Goal: Task Accomplishment & Management: Manage account settings

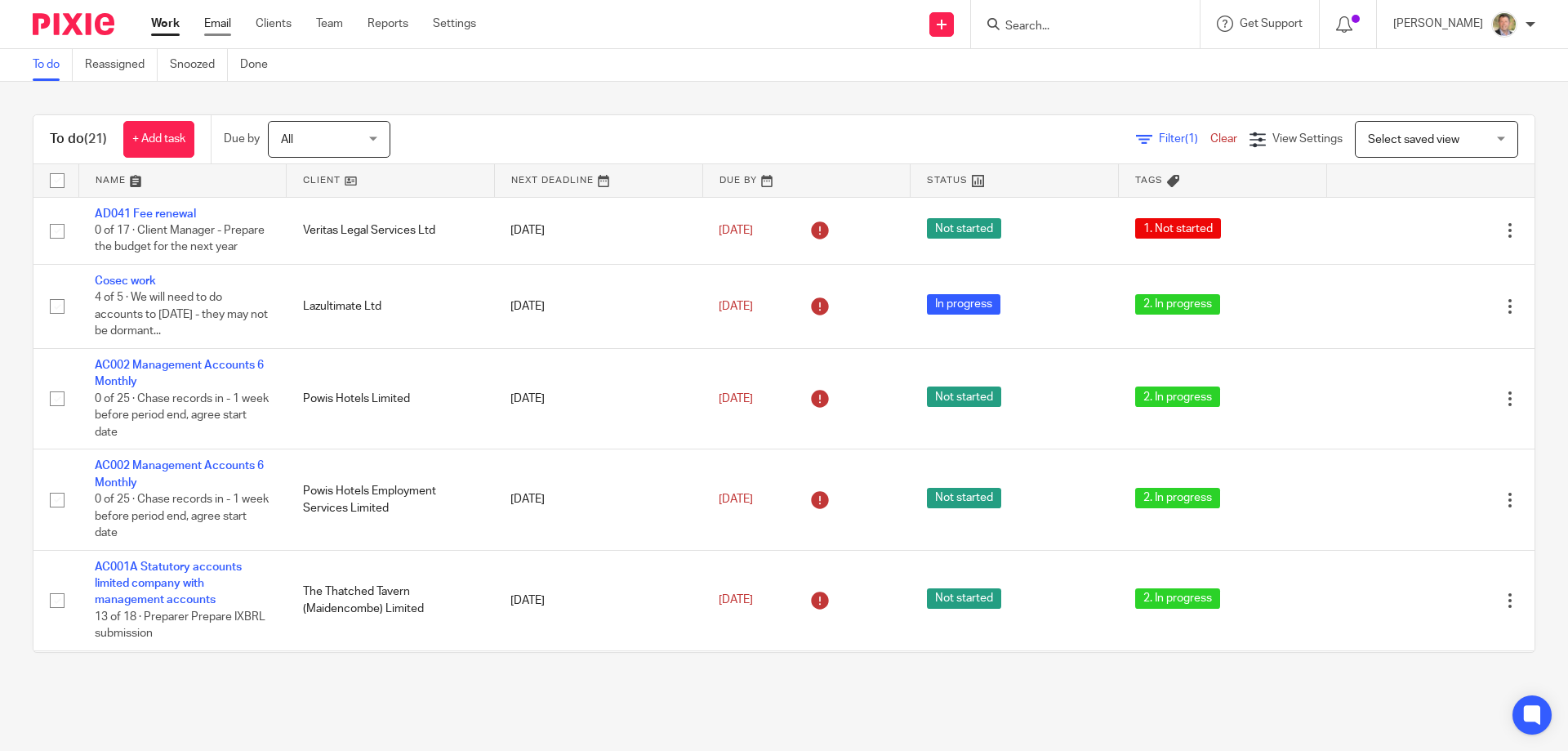
click at [222, 21] on link "Email" at bounding box center [218, 23] width 27 height 16
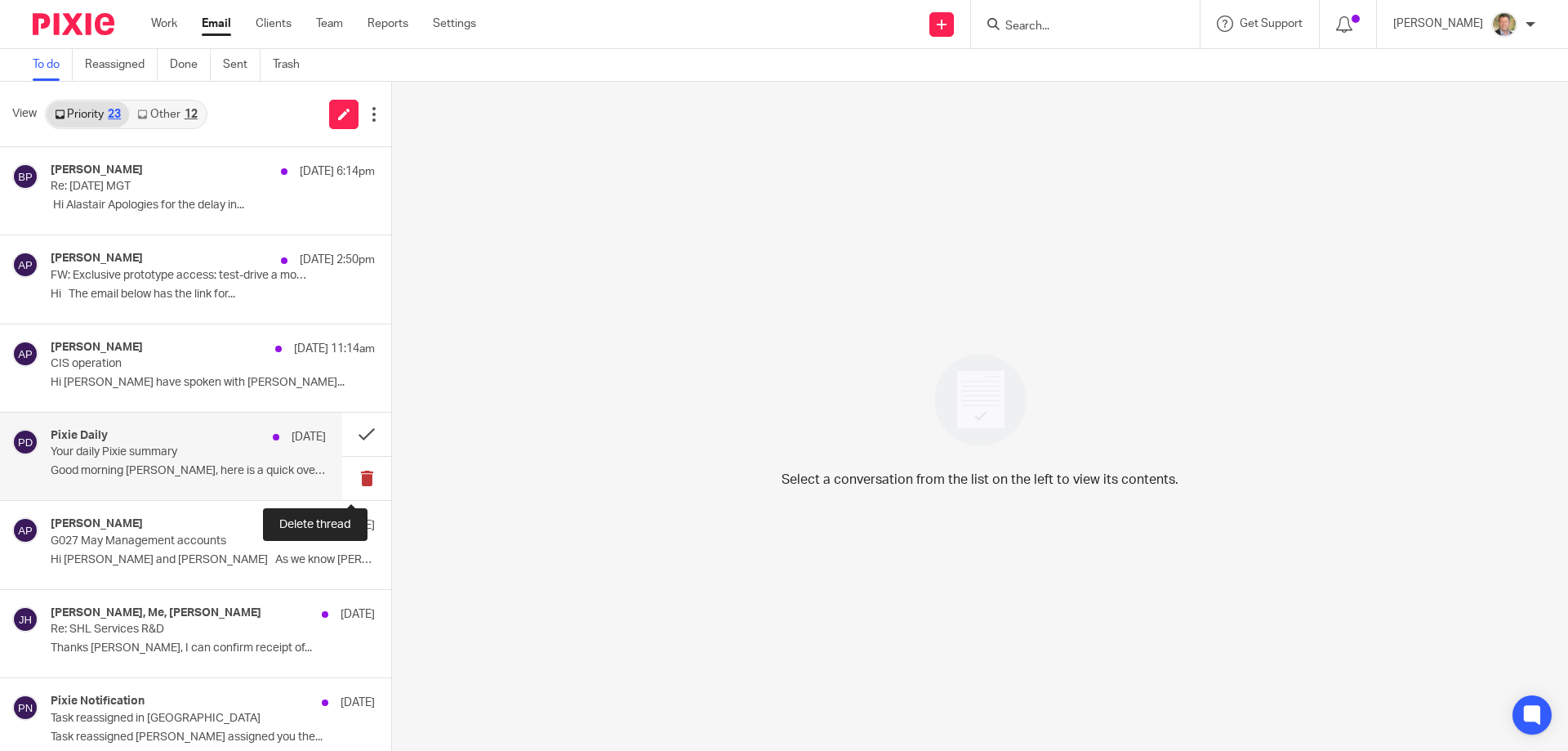
click at [353, 480] on button at bounding box center [366, 478] width 49 height 44
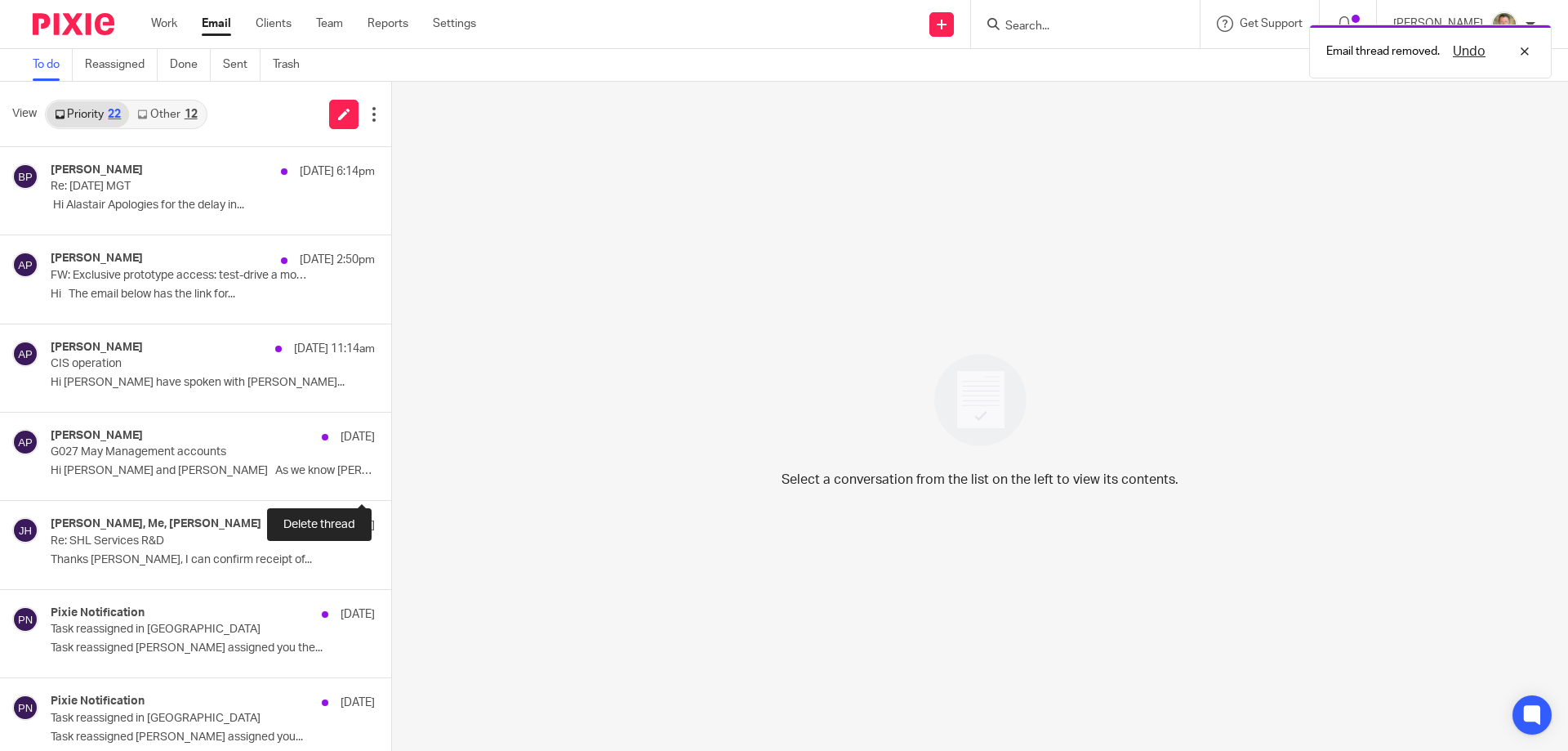
click at [392, 479] on button at bounding box center [398, 478] width 13 height 44
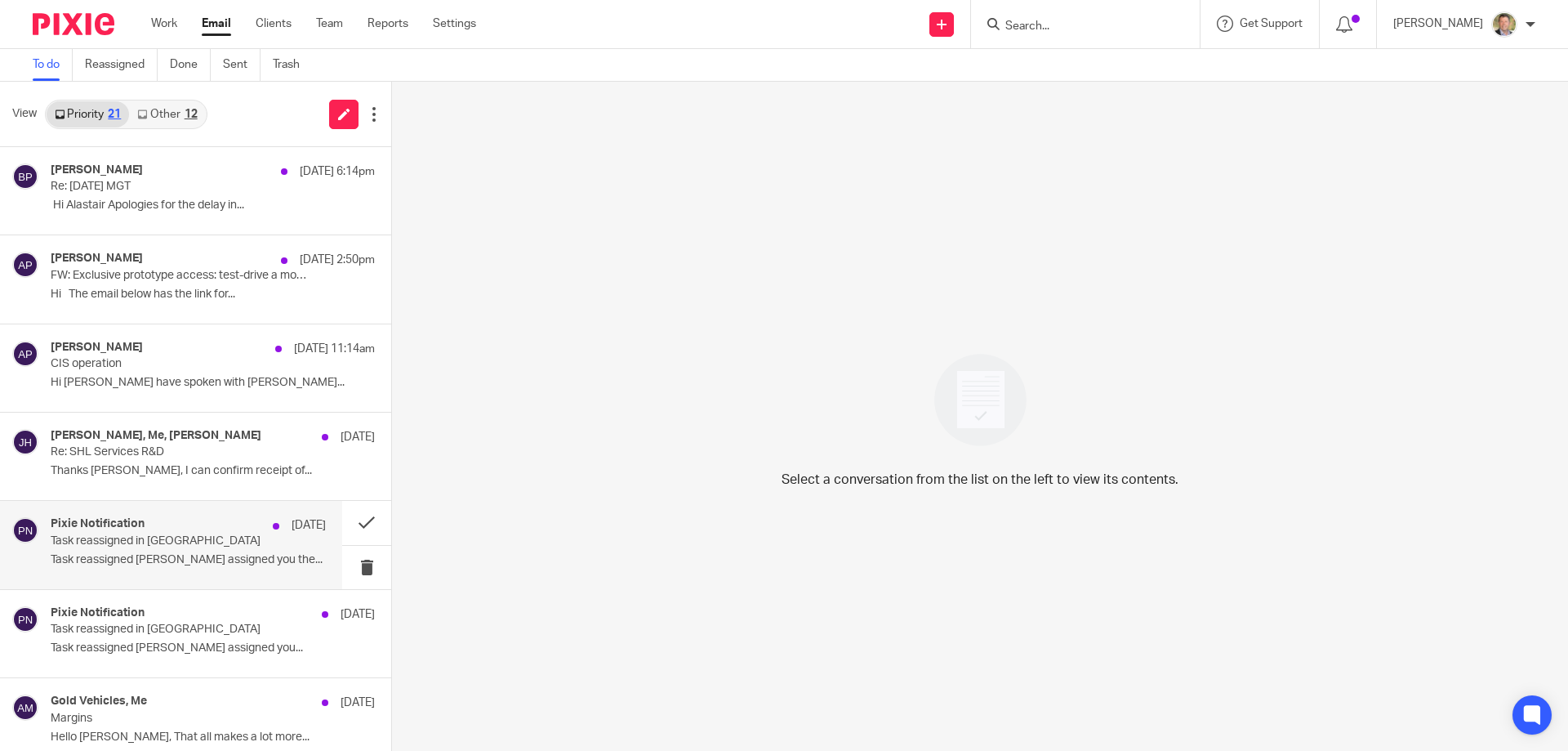
click at [161, 545] on p "Task reassigned in [GEOGRAPHIC_DATA]" at bounding box center [161, 541] width 221 height 14
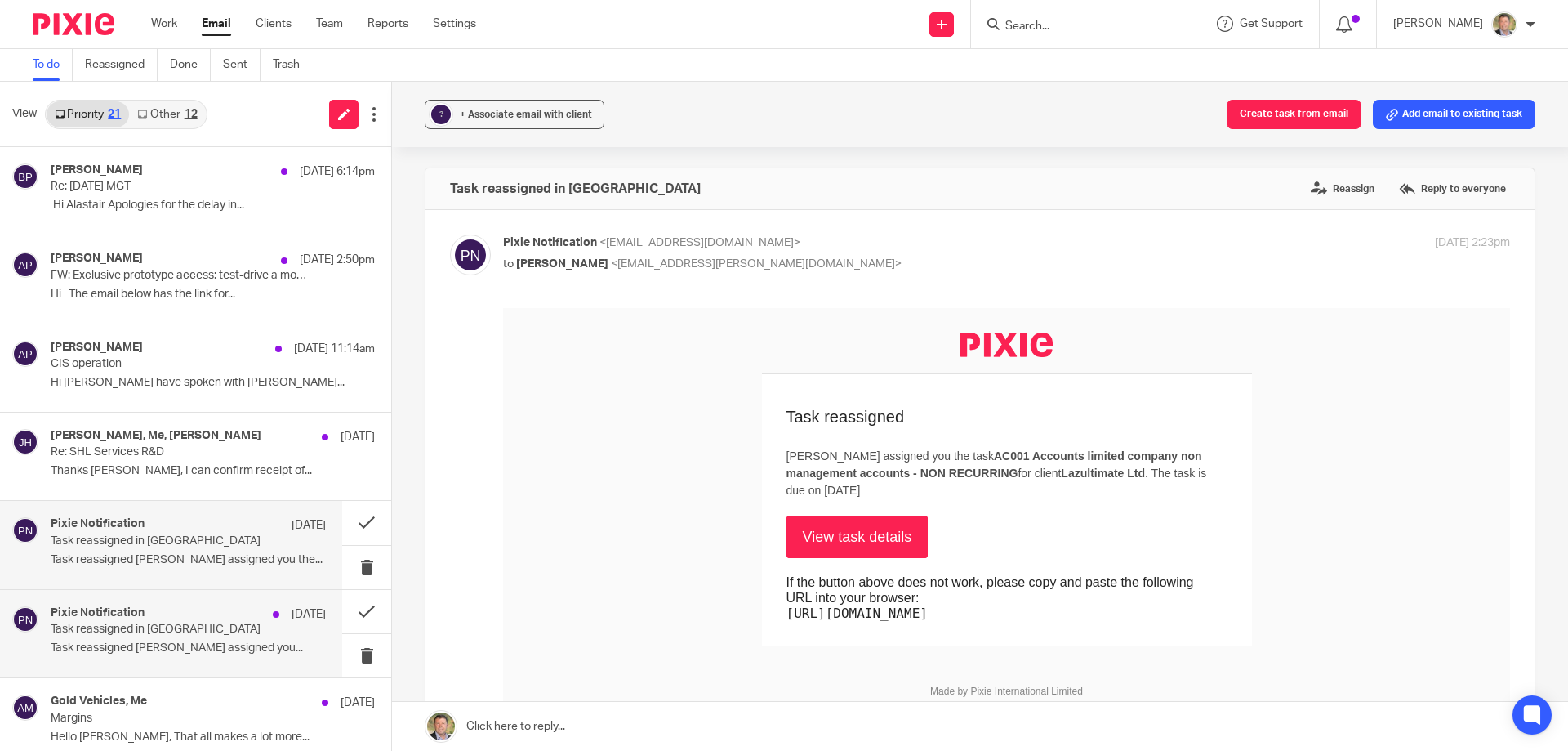
click at [134, 625] on p "Task reassigned in [GEOGRAPHIC_DATA]" at bounding box center [161, 630] width 221 height 14
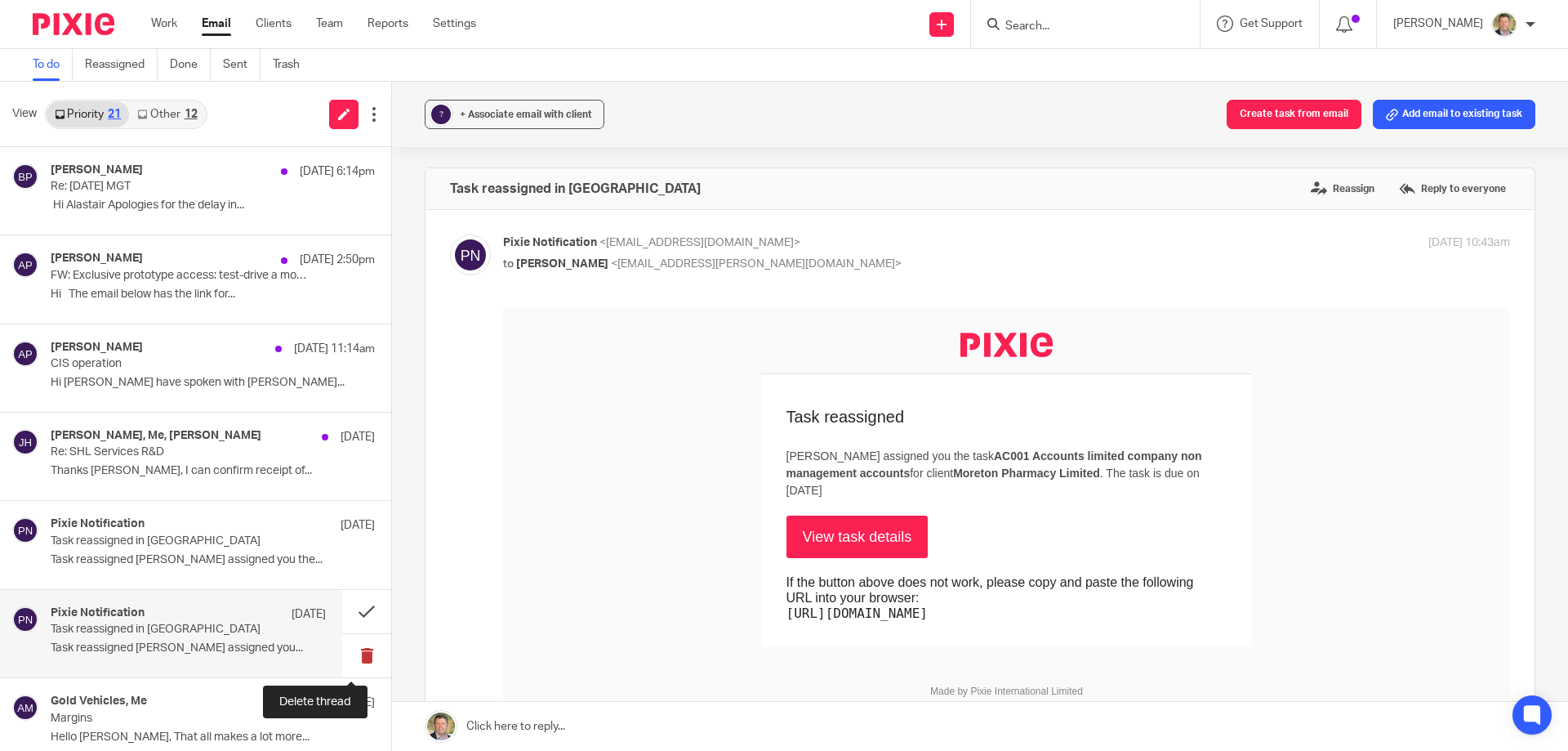
click at [351, 652] on button at bounding box center [366, 655] width 49 height 44
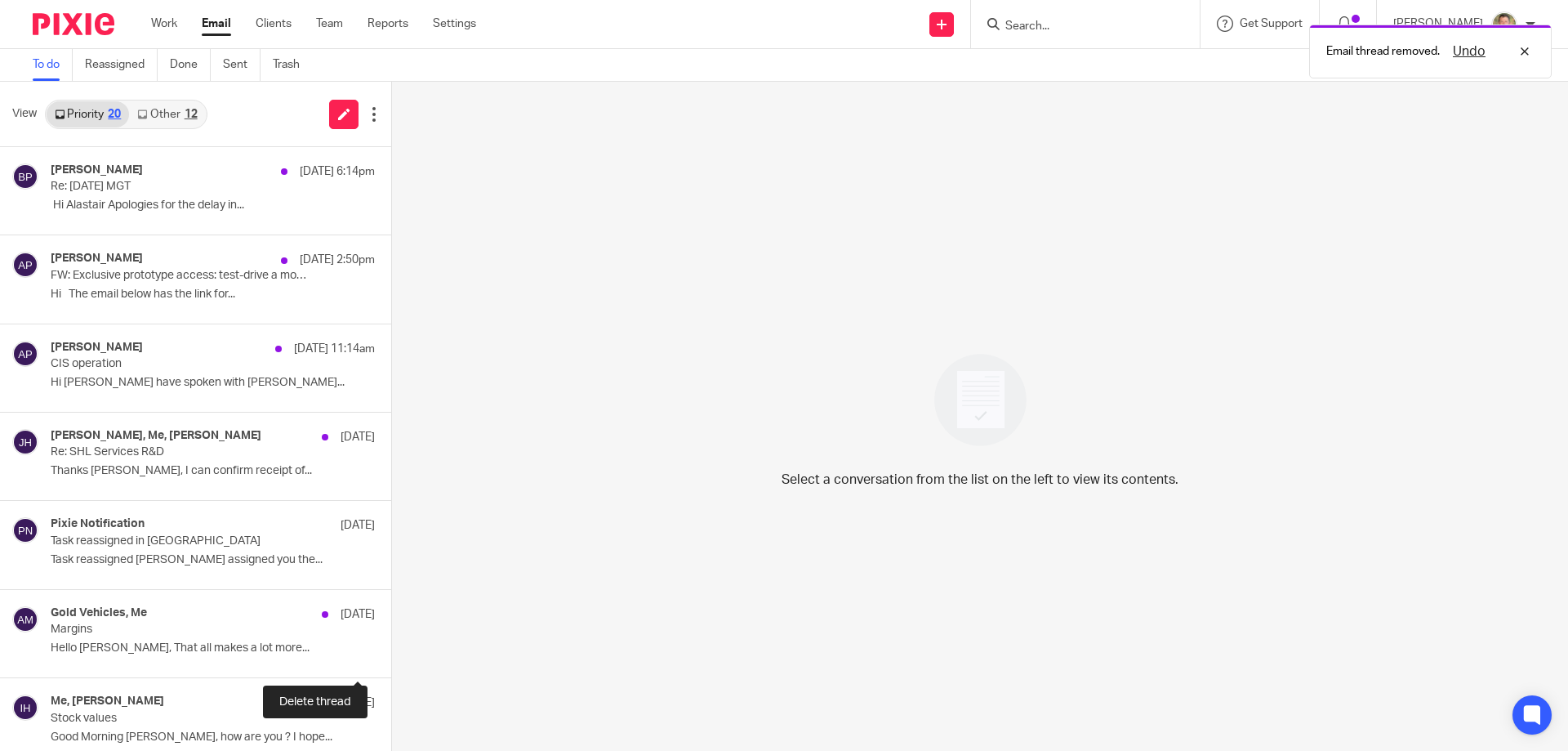
click at [392, 652] on button at bounding box center [398, 655] width 13 height 44
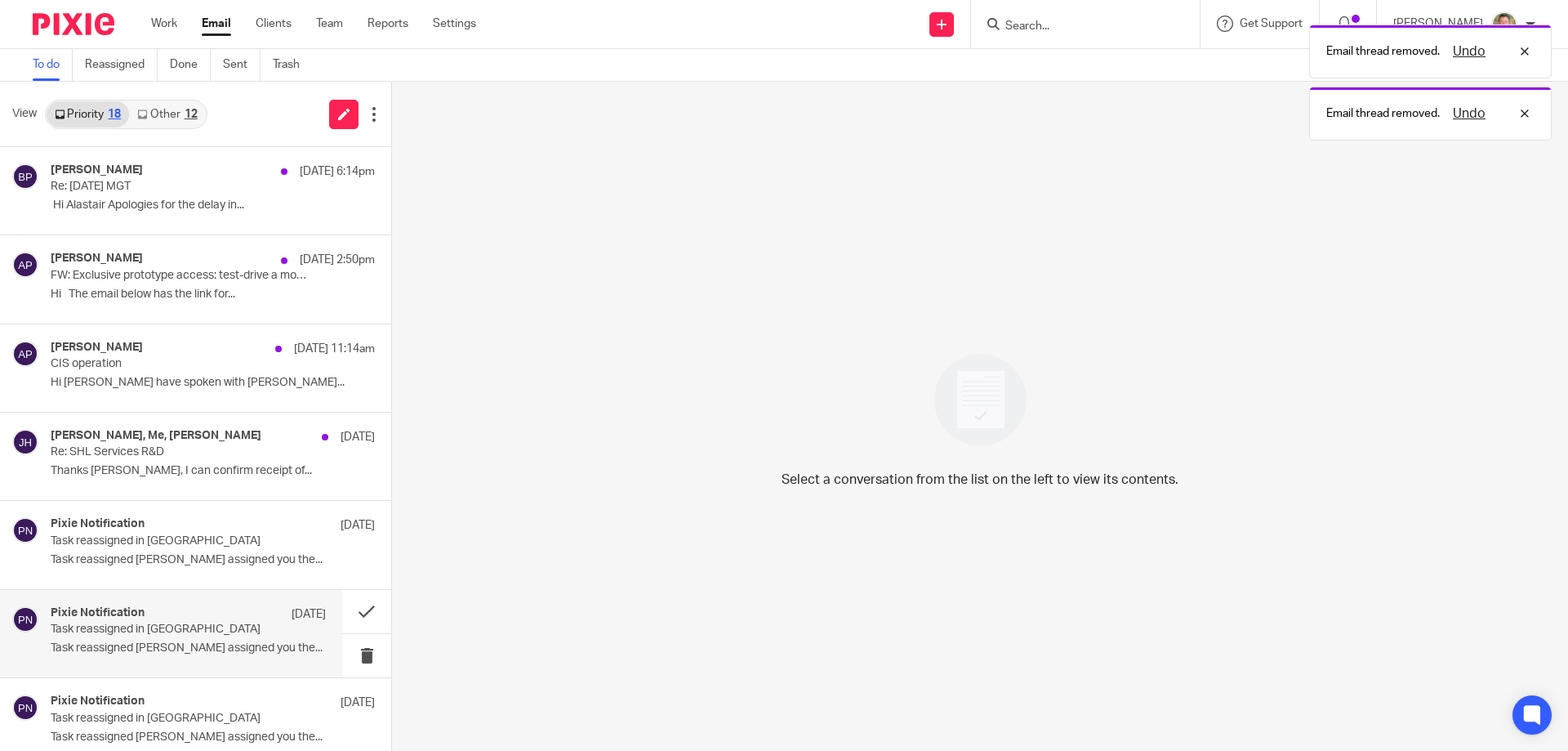
click at [243, 637] on div "Pixie Notification [DATE] Task reassigned in Pixie Task reassigned [PERSON_NAME…" at bounding box center [188, 634] width 275 height 55
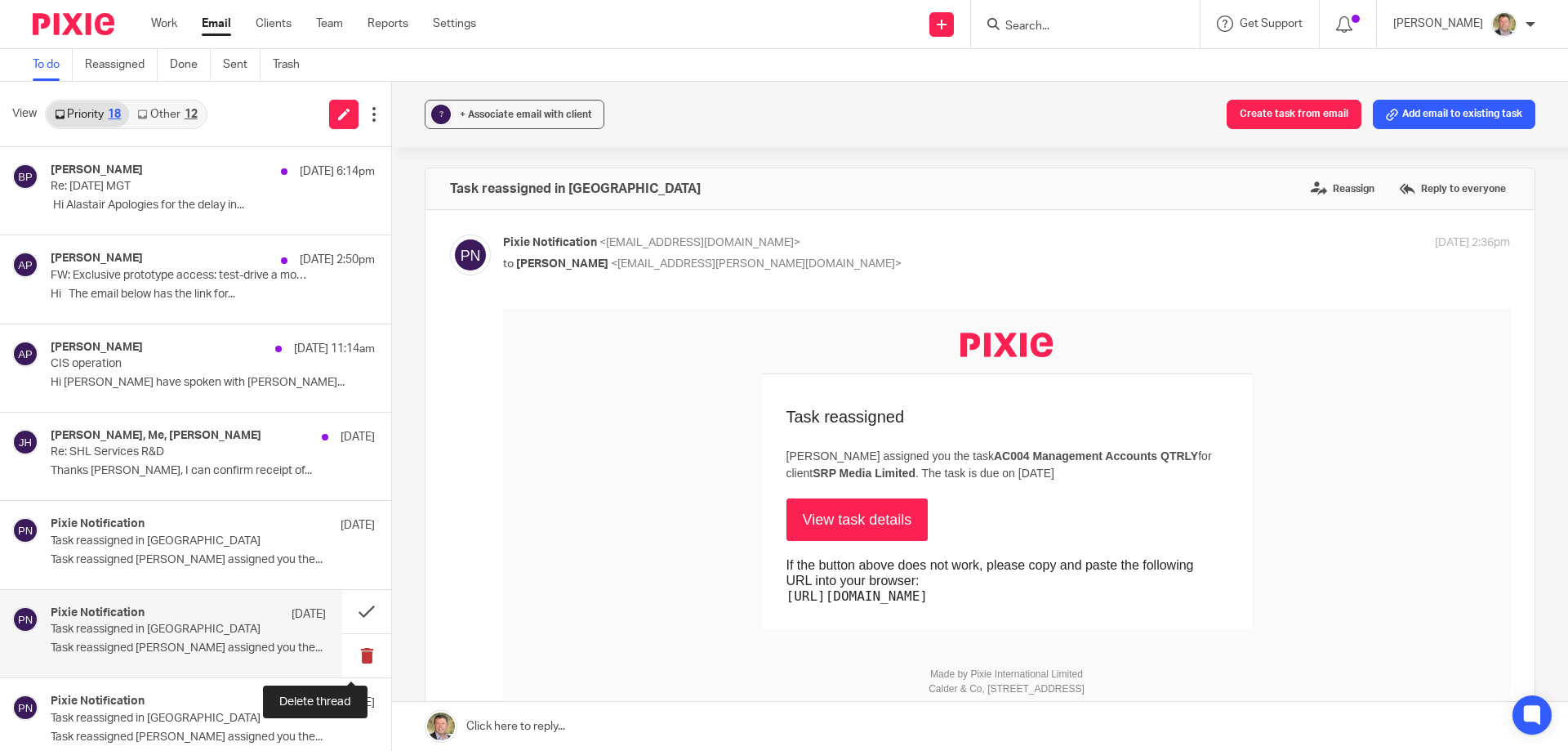
click at [351, 654] on button at bounding box center [366, 655] width 49 height 44
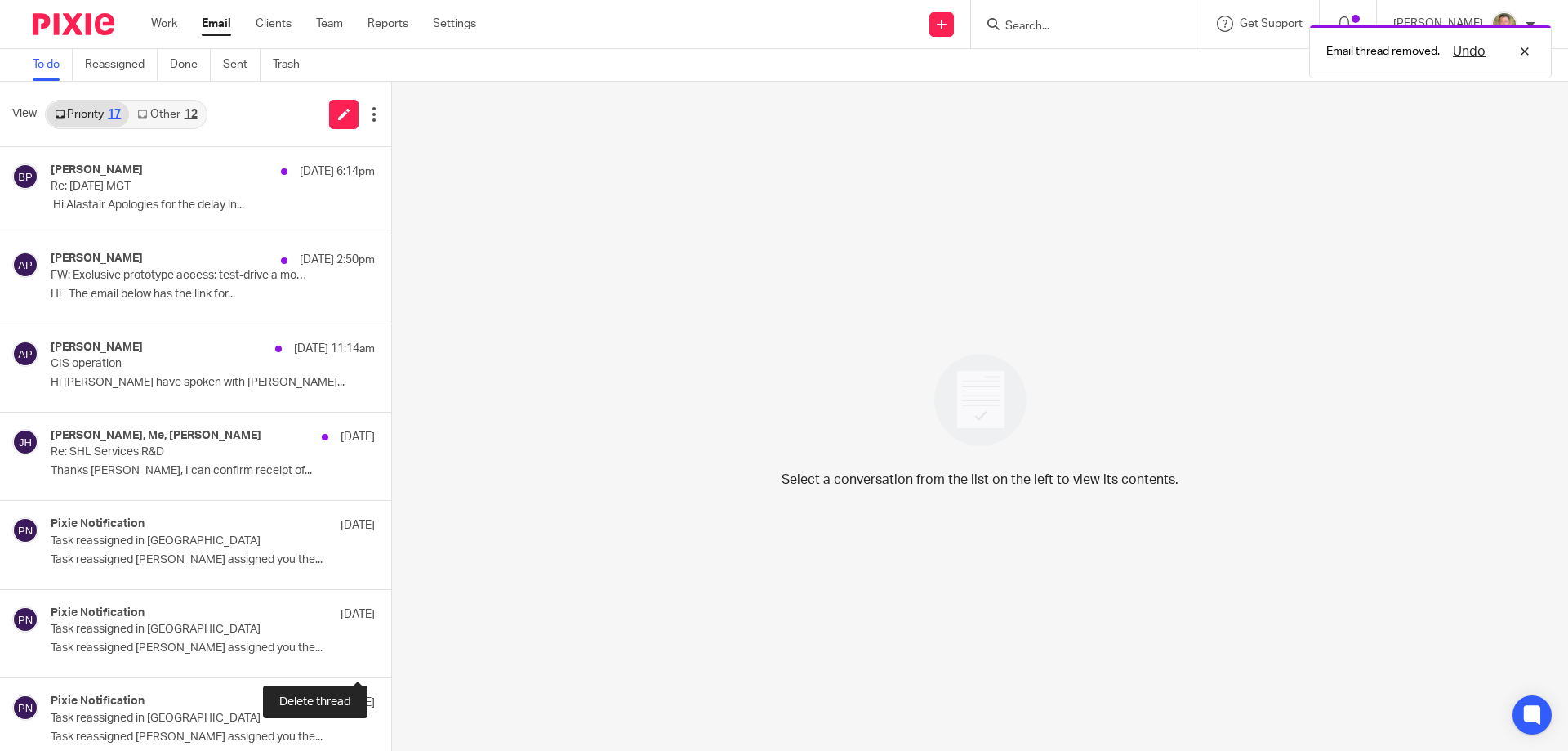
click at [392, 654] on button at bounding box center [398, 655] width 13 height 44
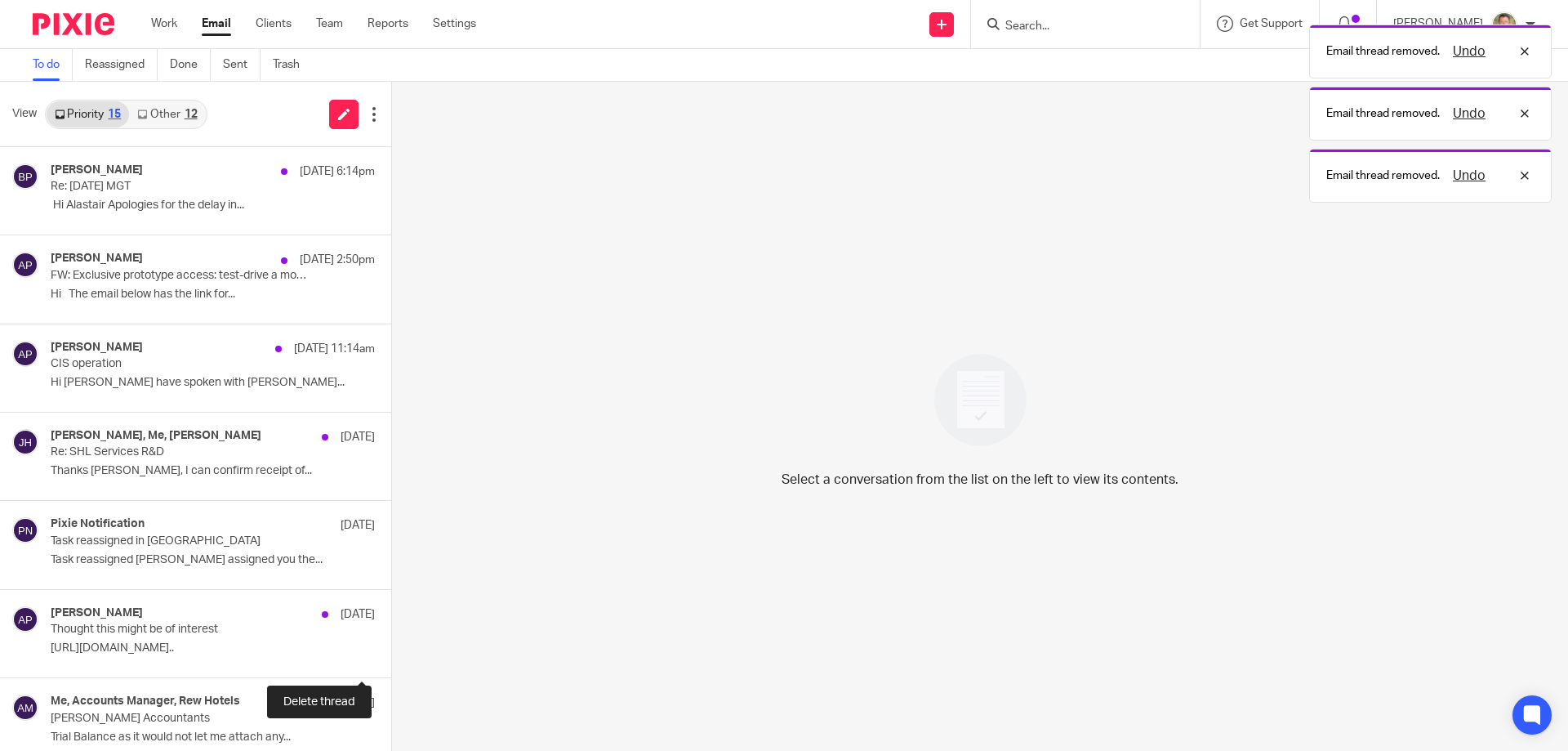
click at [392, 654] on button at bounding box center [398, 655] width 13 height 44
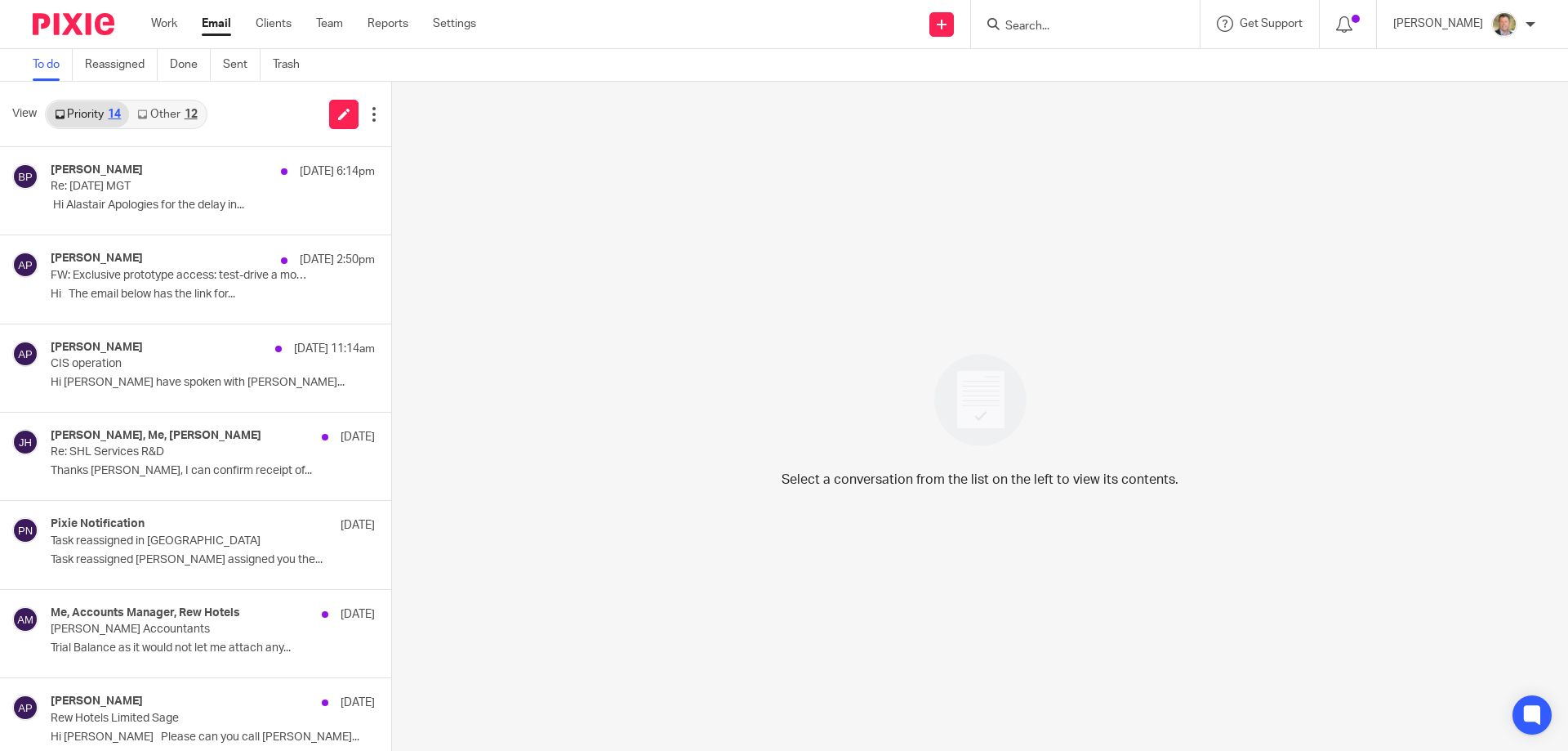
click at [159, 113] on link "Other 12" at bounding box center [167, 114] width 76 height 27
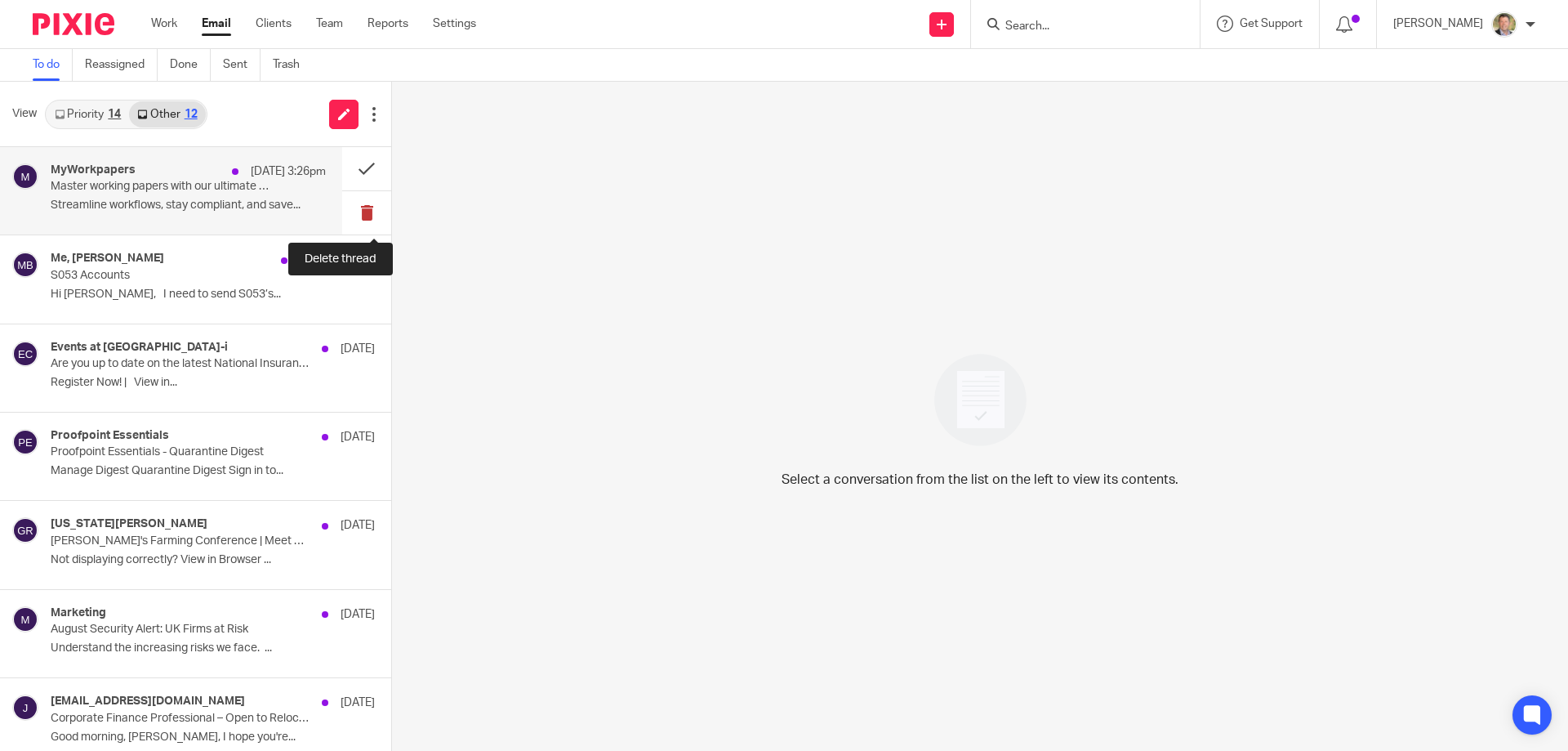
click at [353, 208] on button at bounding box center [366, 213] width 49 height 44
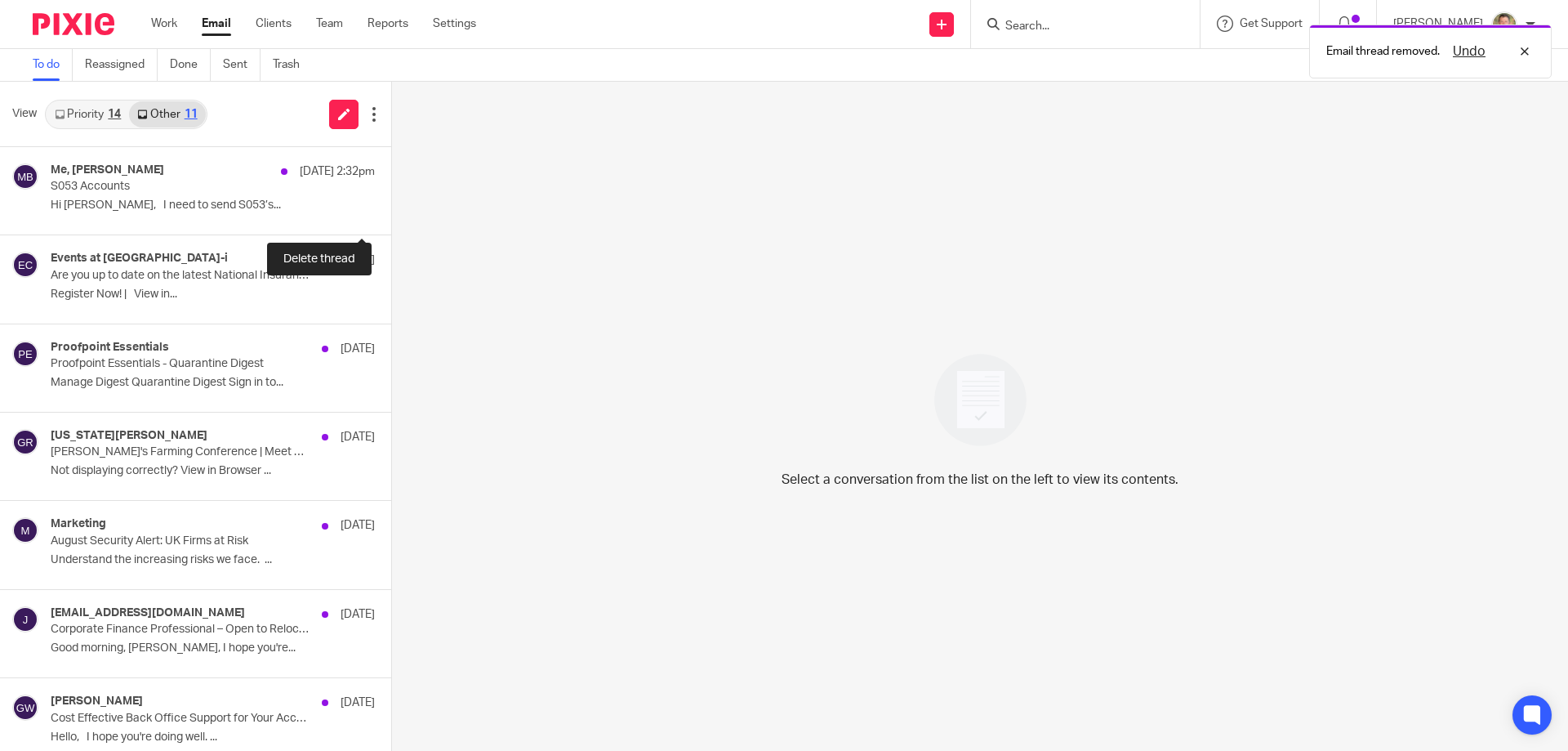
click at [392, 208] on button at bounding box center [398, 213] width 13 height 44
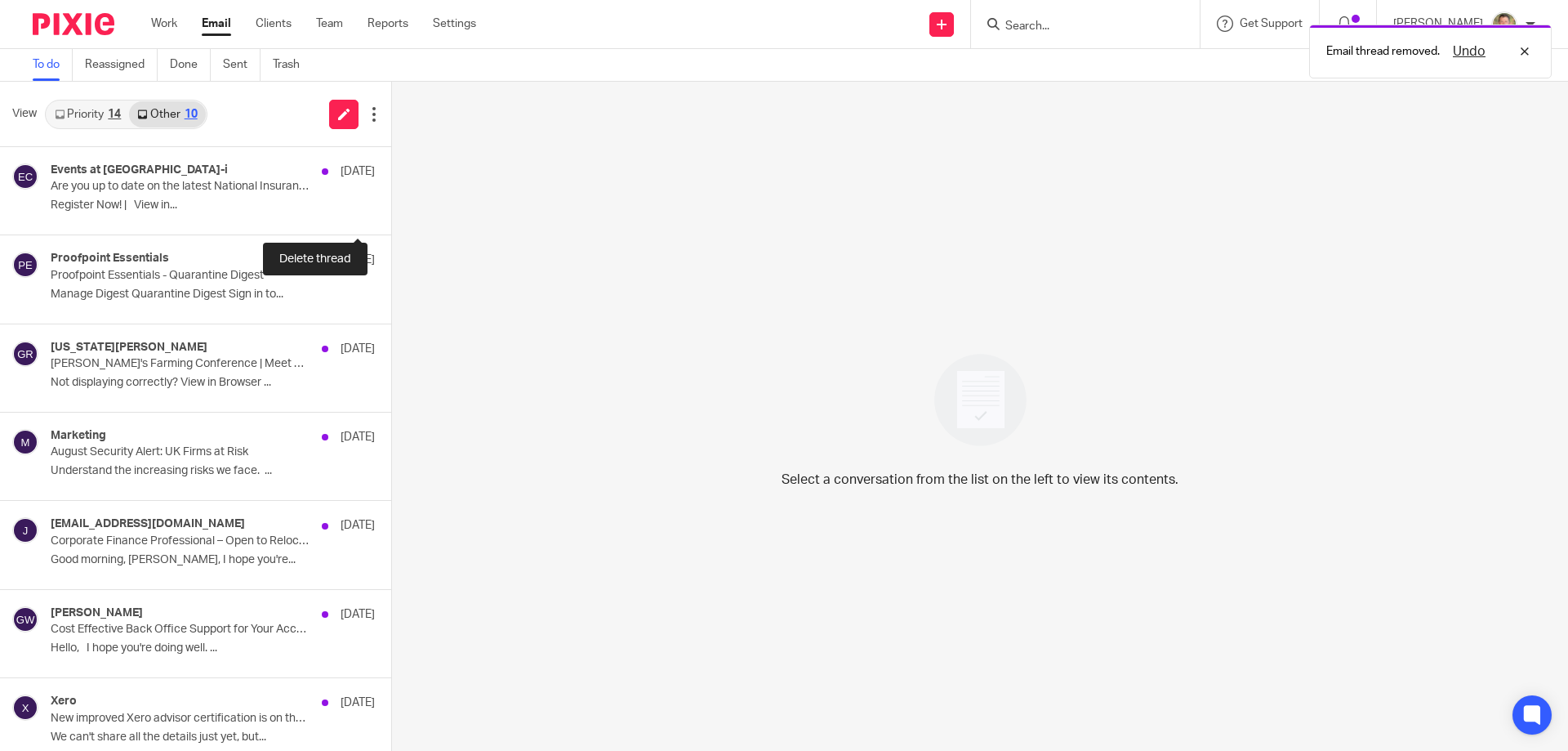
click at [392, 208] on button at bounding box center [398, 213] width 13 height 44
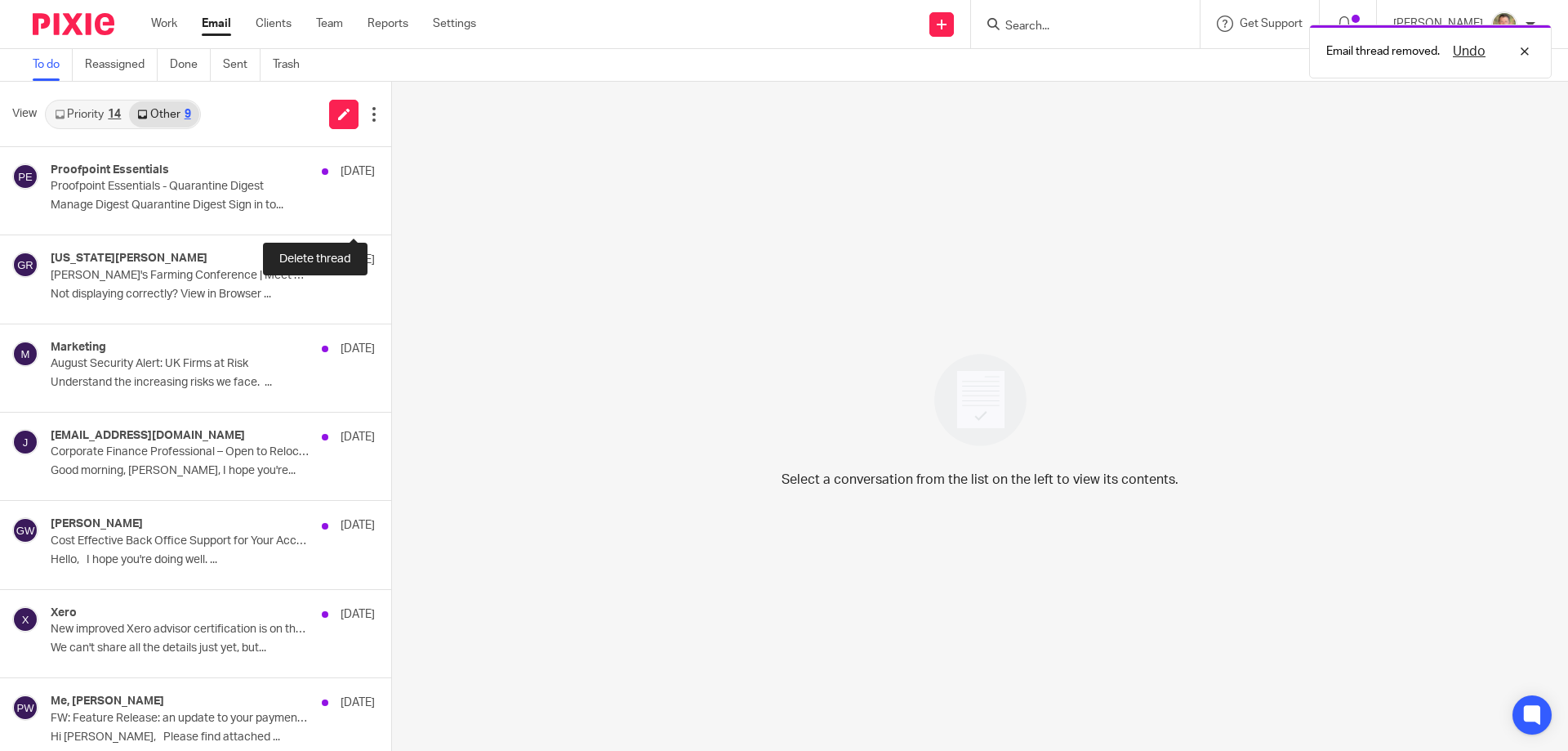
click at [392, 208] on button at bounding box center [398, 213] width 13 height 44
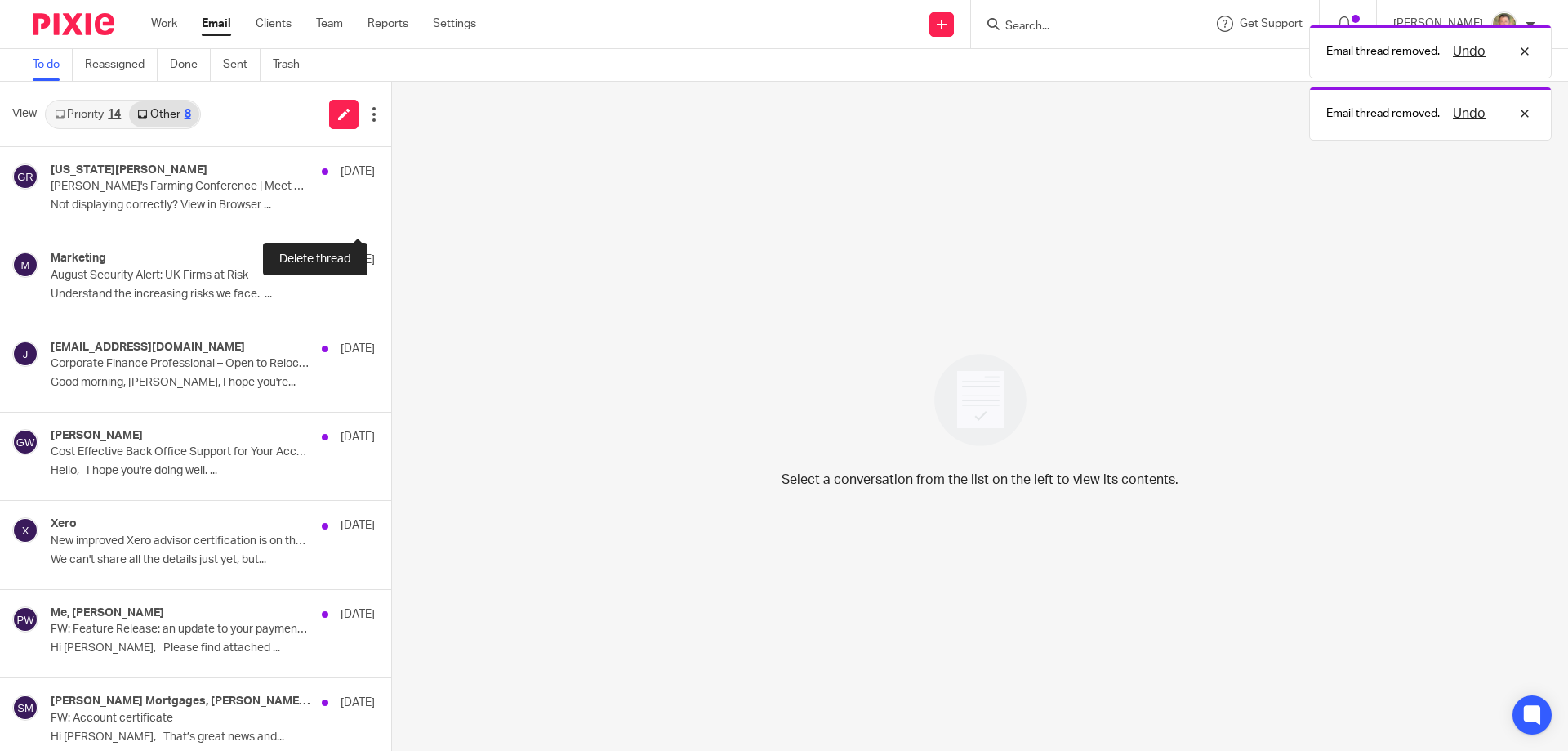
click at [392, 208] on button at bounding box center [398, 213] width 13 height 44
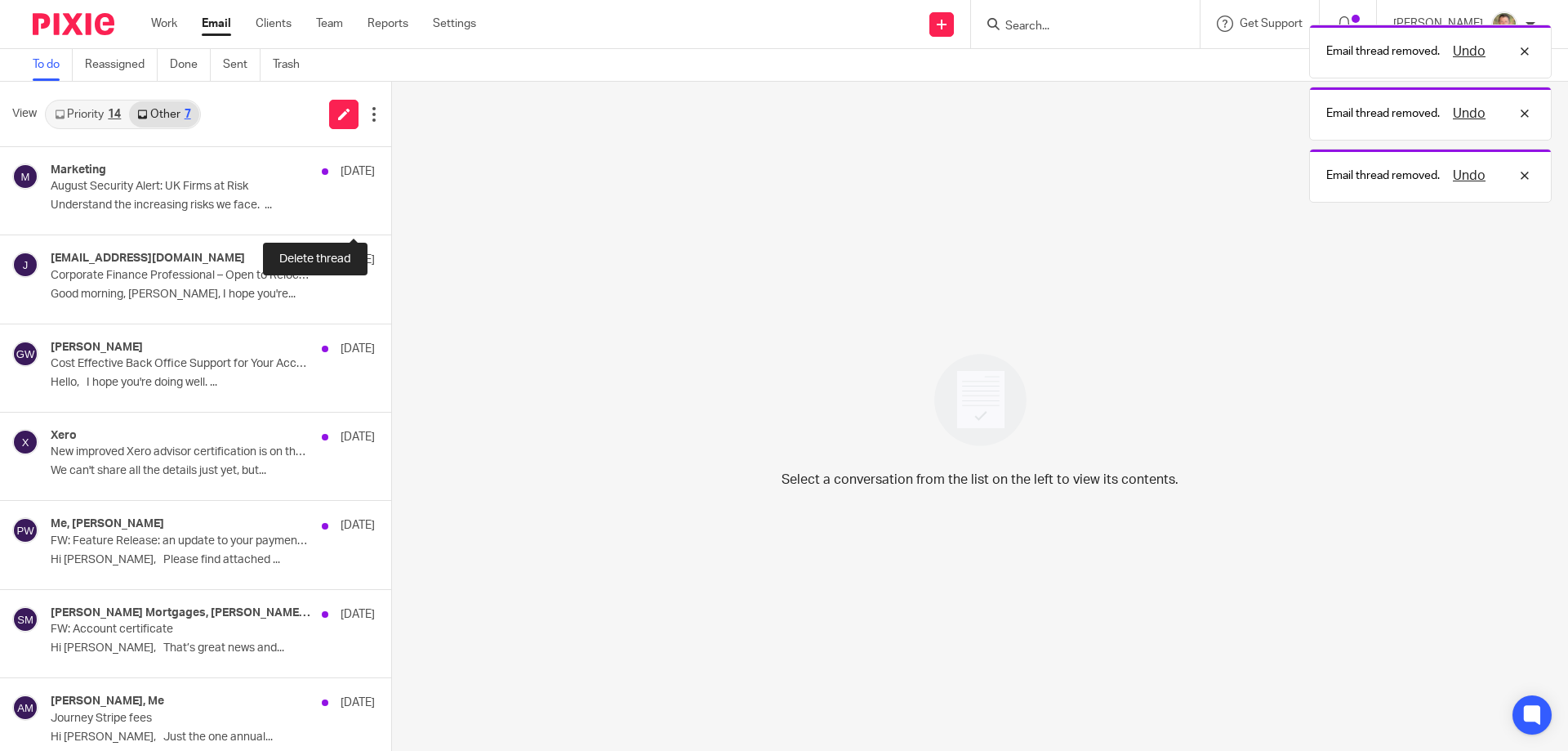
click at [392, 208] on button at bounding box center [398, 213] width 13 height 44
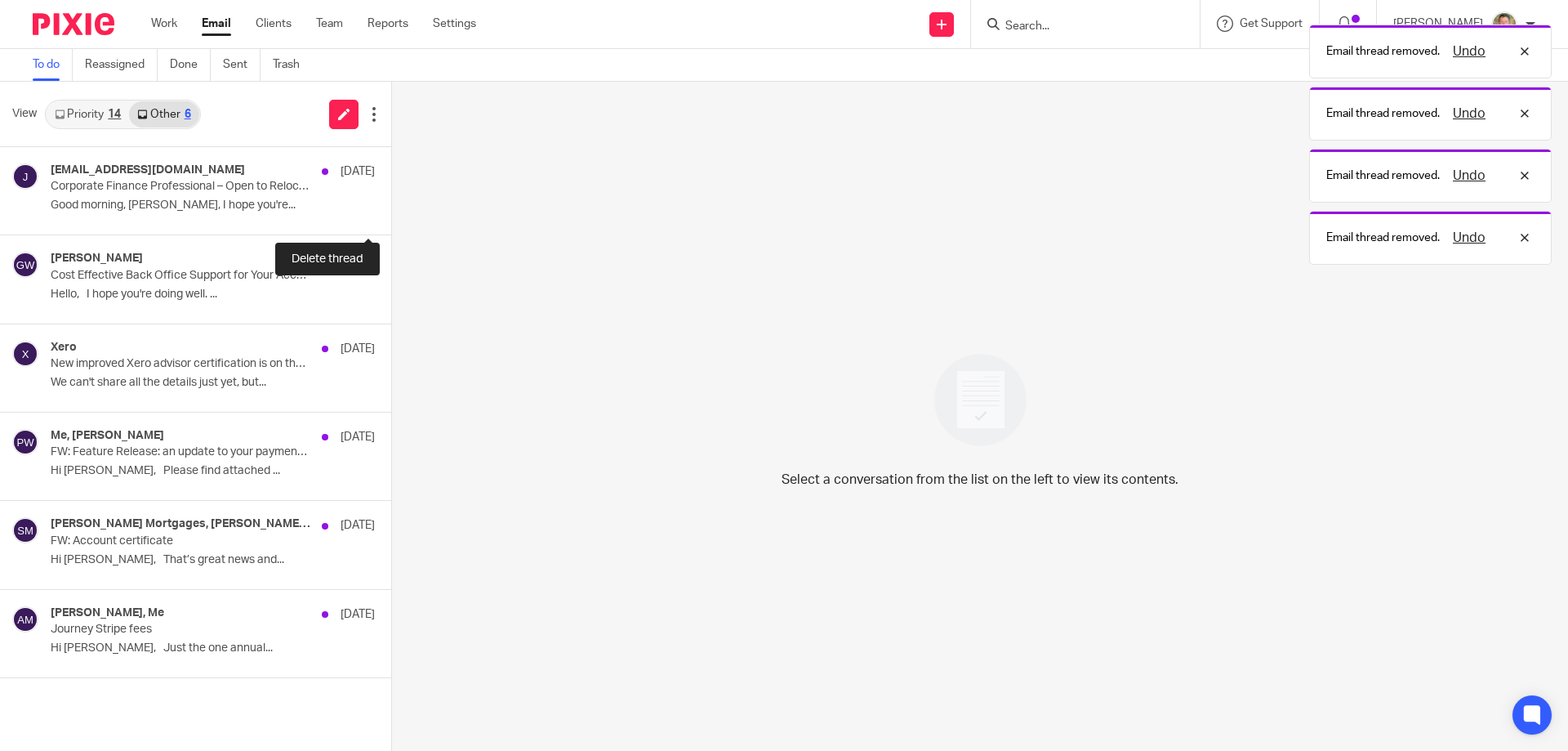
click at [392, 208] on button at bounding box center [398, 213] width 13 height 44
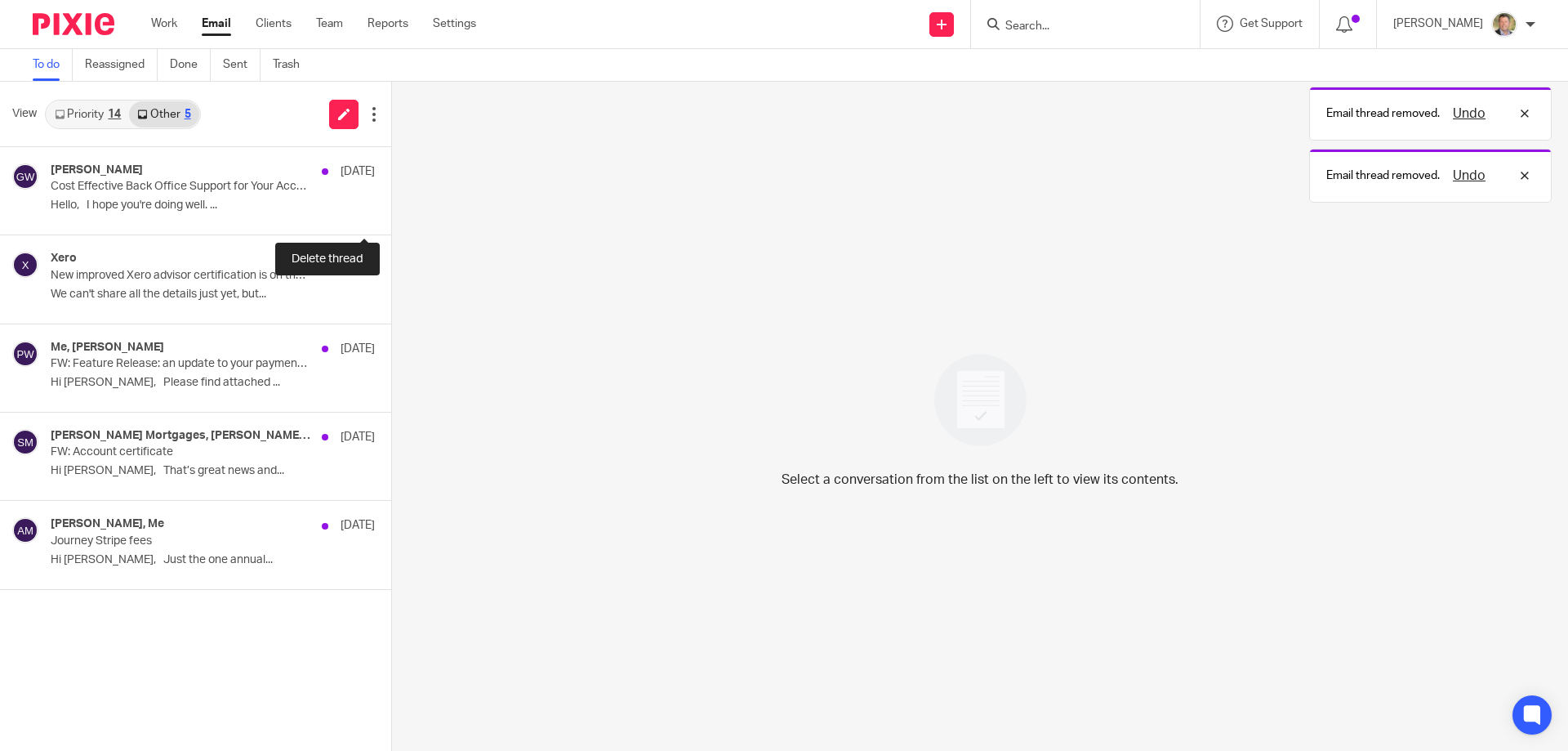
click at [392, 208] on button at bounding box center [398, 213] width 13 height 44
